Goal: Information Seeking & Learning: Learn about a topic

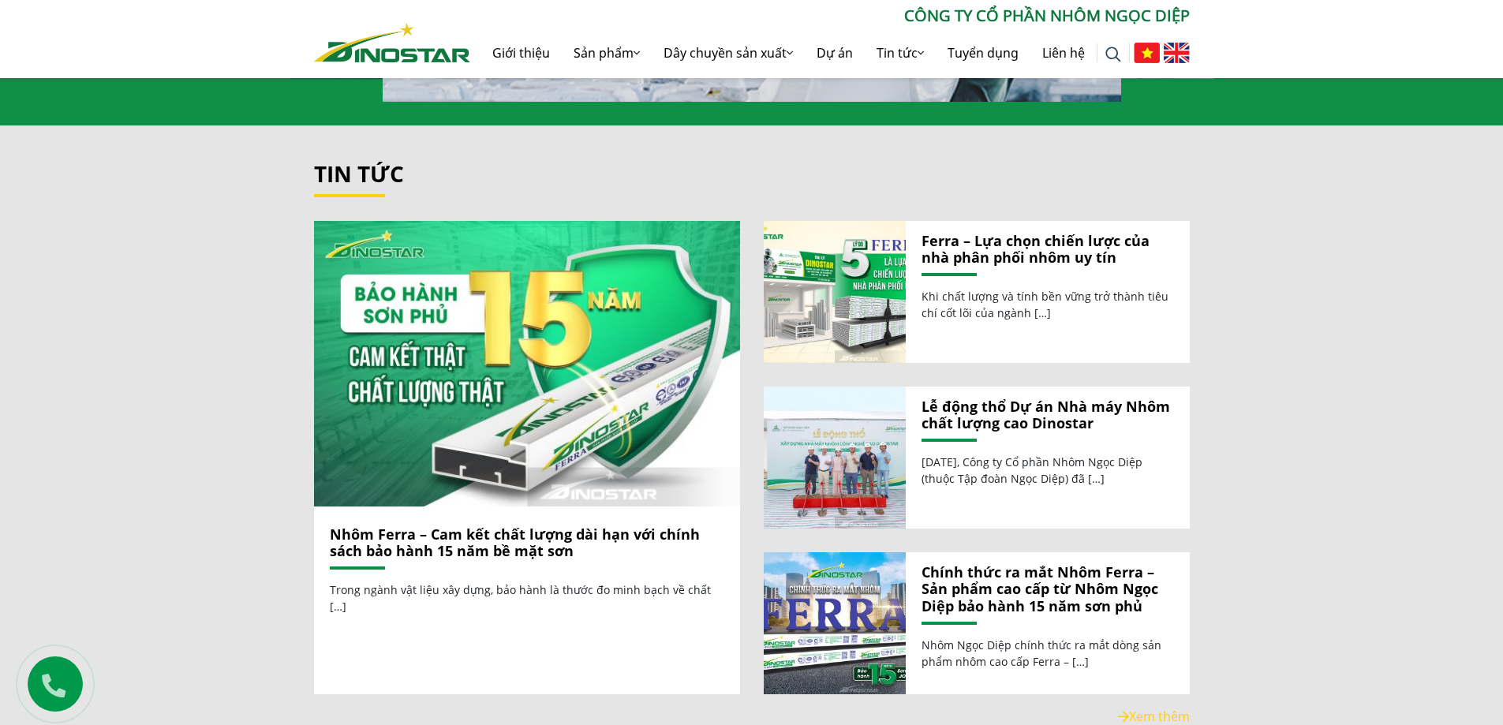
scroll to position [1680, 0]
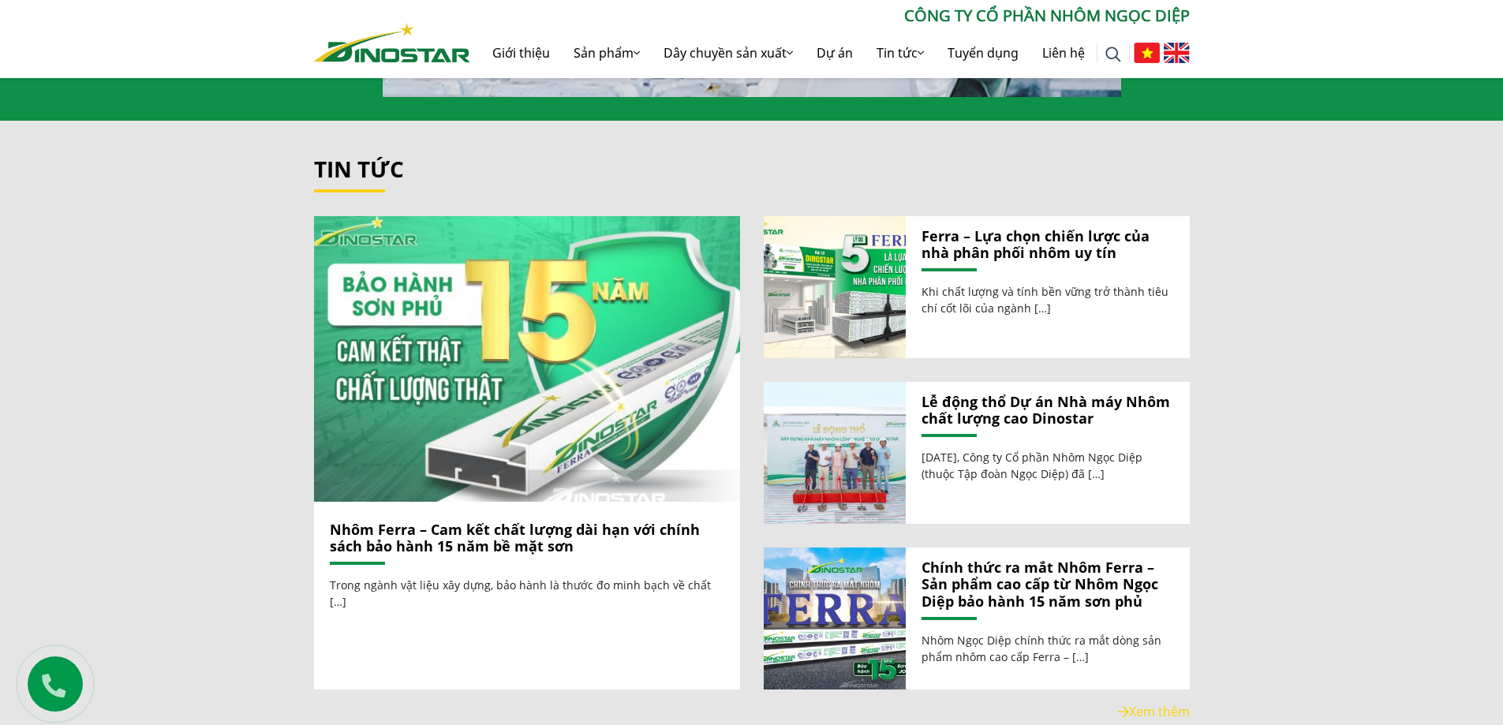
click at [477, 435] on img at bounding box center [527, 358] width 456 height 305
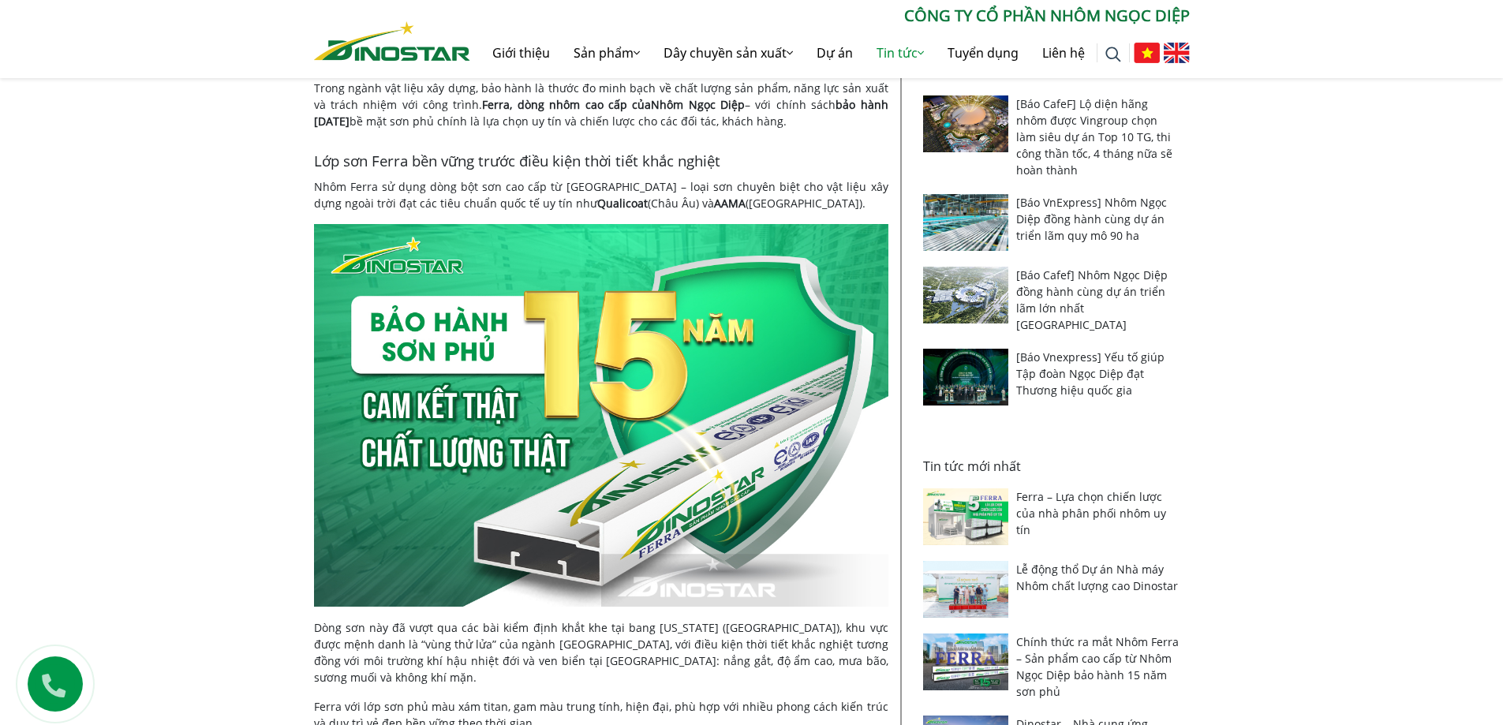
scroll to position [457, 0]
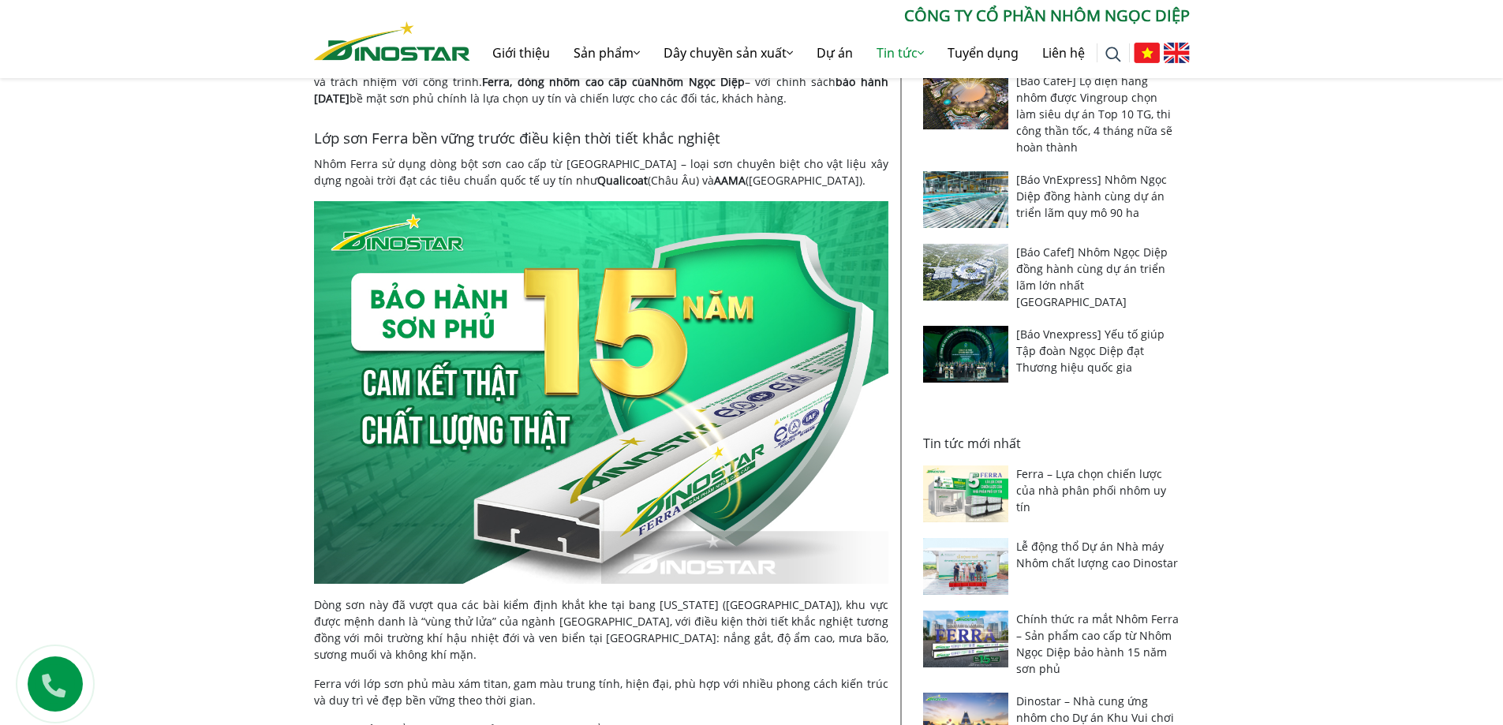
drag, startPoint x: 1508, startPoint y: 73, endPoint x: 1506, endPoint y: 182, distance: 109.7
click at [573, 455] on img at bounding box center [601, 392] width 574 height 383
click at [591, 378] on img at bounding box center [601, 392] width 574 height 383
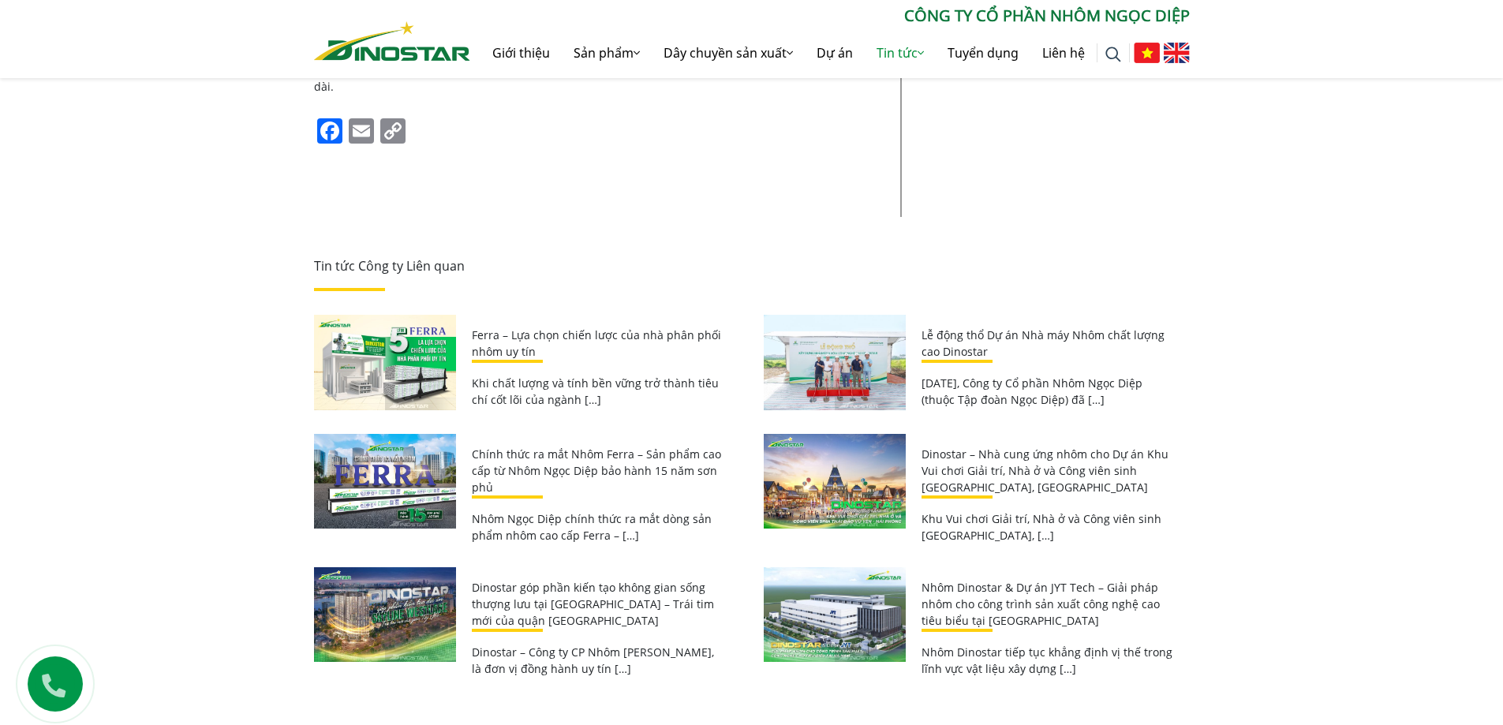
scroll to position [1825, 0]
